Goal: Task Accomplishment & Management: Use online tool/utility

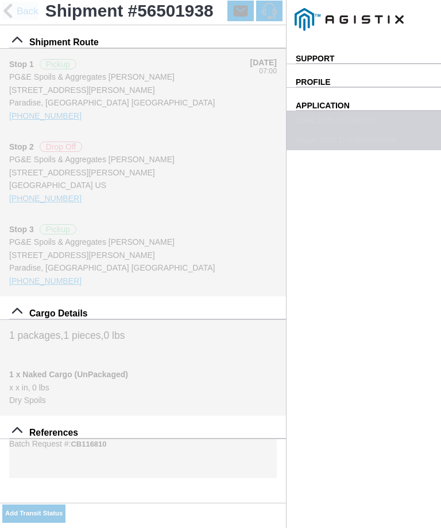
click at [65, 507] on button "Add Transit Status" at bounding box center [33, 514] width 63 height 18
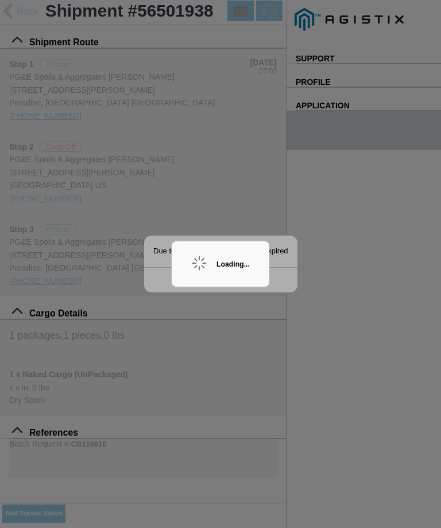
click at [318, 353] on ion-backdrop at bounding box center [220, 264] width 441 height 528
click at [368, 329] on ion-backdrop at bounding box center [220, 264] width 441 height 528
click at [375, 301] on ion-backdrop at bounding box center [220, 264] width 441 height 528
click at [369, 320] on ion-backdrop at bounding box center [220, 264] width 441 height 528
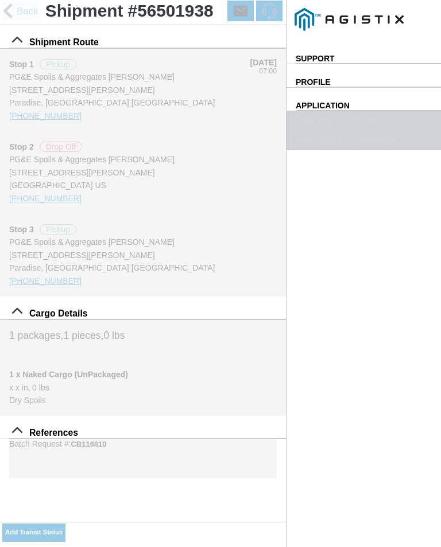
click at [0, 0] on slot "Add Transit Status" at bounding box center [0, 0] width 0 height 0
click at [0, 0] on input "11:36" at bounding box center [0, 0] width 0 height 0
type input "12:00"
click at [0, 0] on select "Select Arrive at Drop Off Arrive at Pickup Break Start Break Stop Depart Drop O…" at bounding box center [0, 0] width 0 height 0
select select "BREAKSTART"
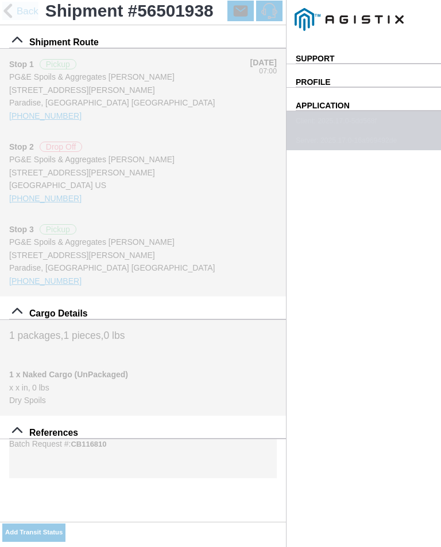
click at [0, 0] on div "Location" at bounding box center [0, 0] width 0 height 0
click at [0, 0] on div "[STREET_ADDRESS][PERSON_NAME]" at bounding box center [0, 0] width 0 height 0
click at [0, 0] on slot "Apply" at bounding box center [0, 0] width 0 height 0
type input "Paradise"
click at [0, 0] on span "SAVE" at bounding box center [0, 0] width 0 height 0
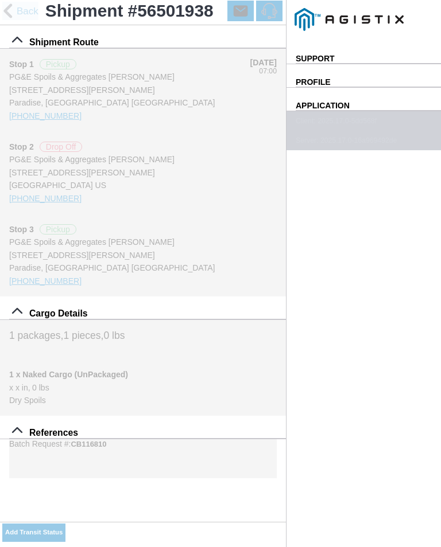
click at [0, 0] on slot "Add Transit Status" at bounding box center [0, 0] width 0 height 0
click at [0, 0] on input "11:37" at bounding box center [0, 0] width 0 height 0
type input "12:30"
click at [0, 0] on select "Select Arrive at Drop Off Arrive at Pickup Break Start Break Stop Depart Drop O…" at bounding box center [0, 0] width 0 height 0
select select "BREAKSTOP"
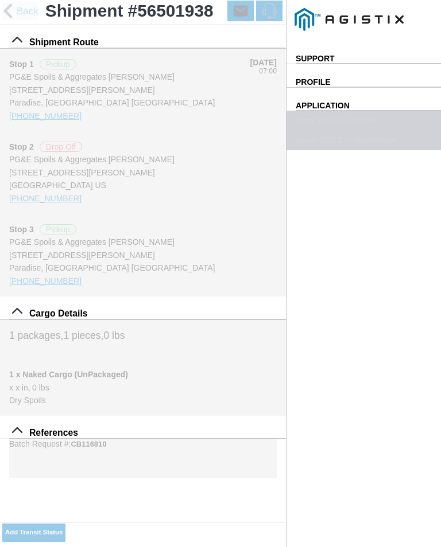
click at [0, 0] on div "Location" at bounding box center [0, 0] width 0 height 0
click at [0, 0] on div "[STREET_ADDRESS][PERSON_NAME]" at bounding box center [0, 0] width 0 height 0
click at [0, 0] on div "Cancel Locations Apply" at bounding box center [0, 0] width 0 height 0
click at [0, 0] on slot "Apply" at bounding box center [0, 0] width 0 height 0
type input "Paradise"
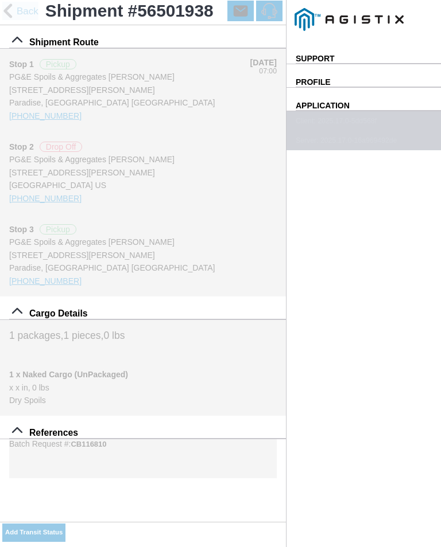
click at [0, 0] on span "SAVE" at bounding box center [0, 0] width 0 height 0
click at [0, 0] on slot "Add Transit Status" at bounding box center [0, 0] width 0 height 0
